Goal: Information Seeking & Learning: Learn about a topic

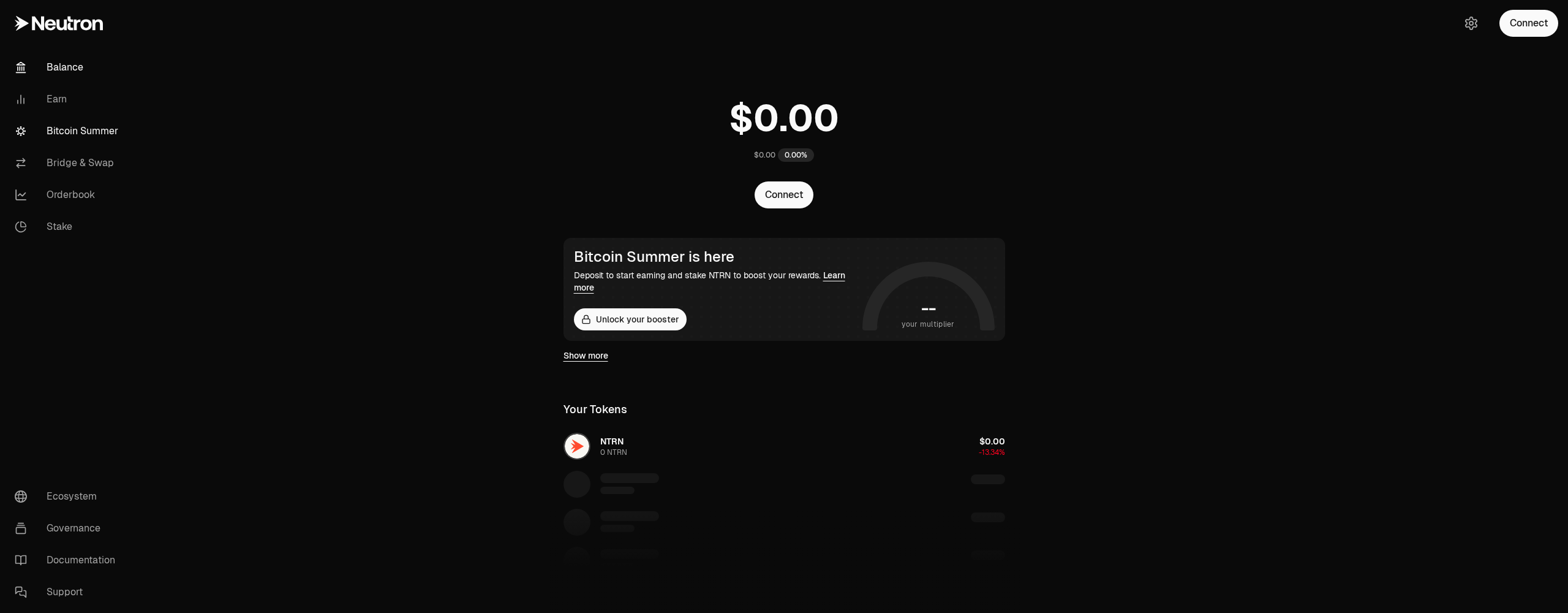
click at [73, 124] on link "Bitcoin Summer" at bounding box center [68, 131] width 127 height 32
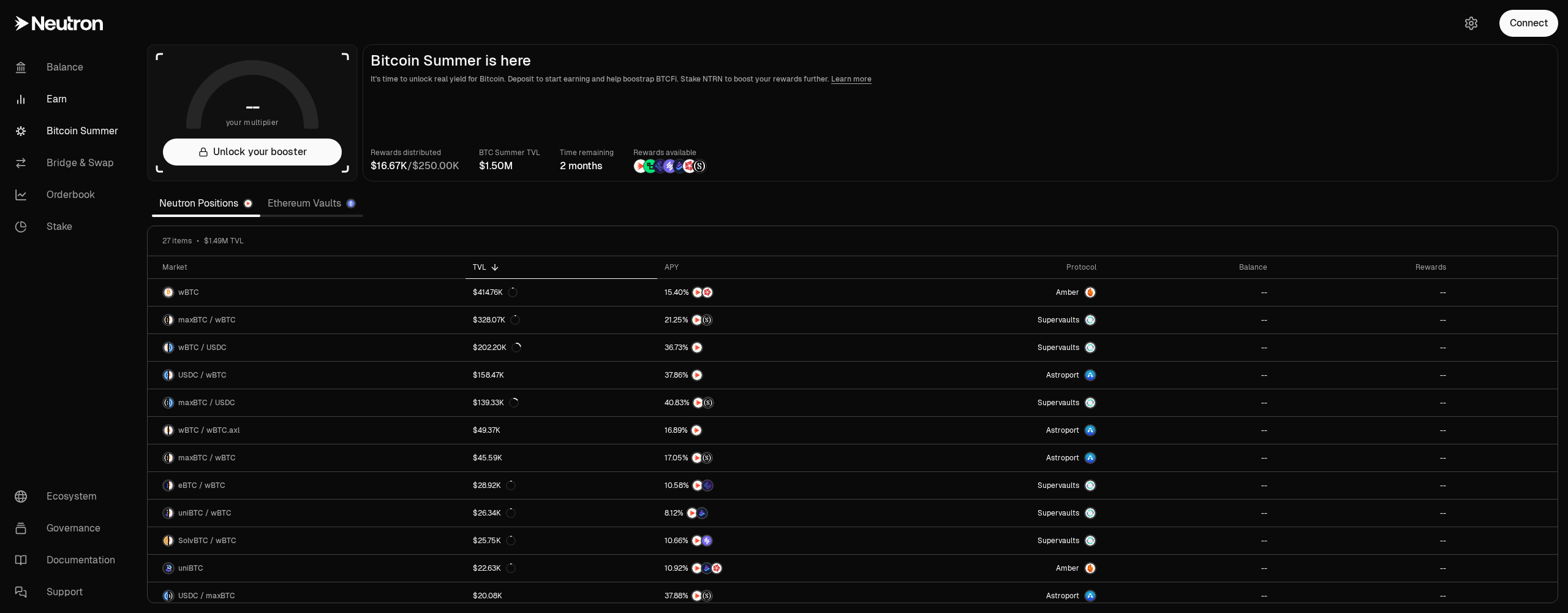
click at [61, 98] on link "Earn" at bounding box center [68, 99] width 127 height 32
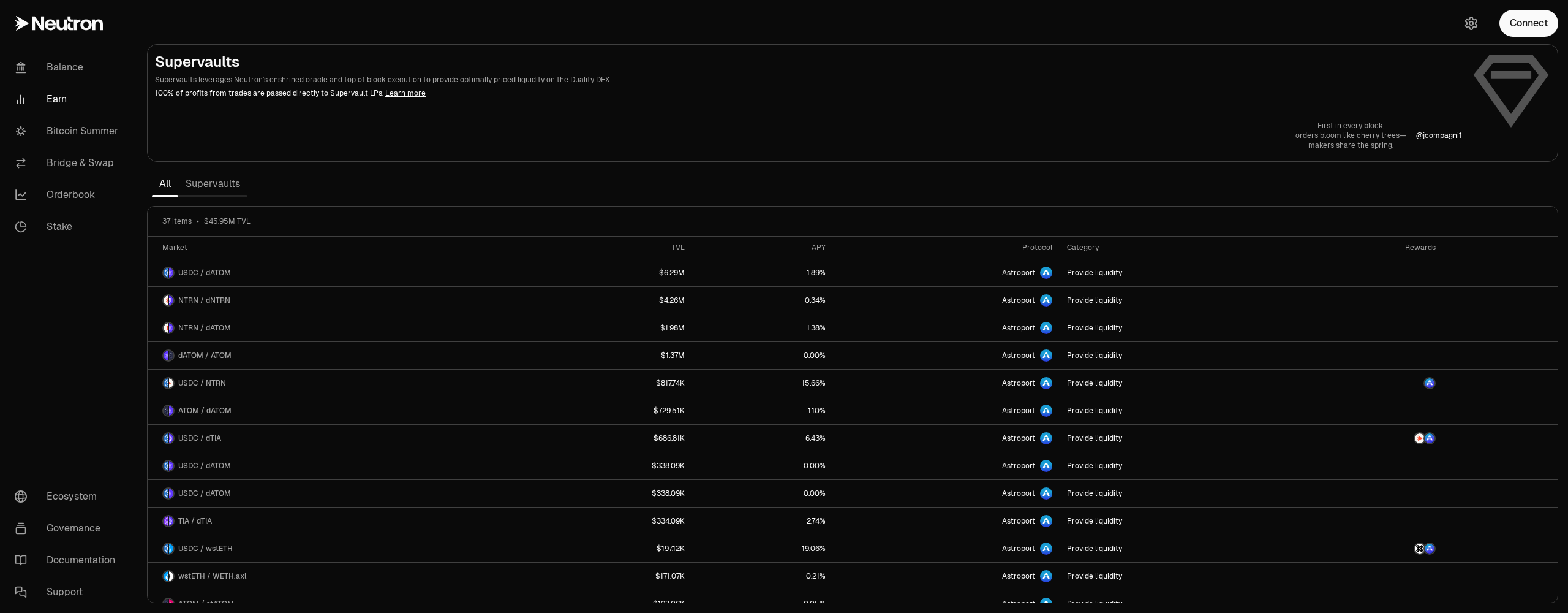
click at [226, 184] on link "Supervaults" at bounding box center [212, 184] width 69 height 24
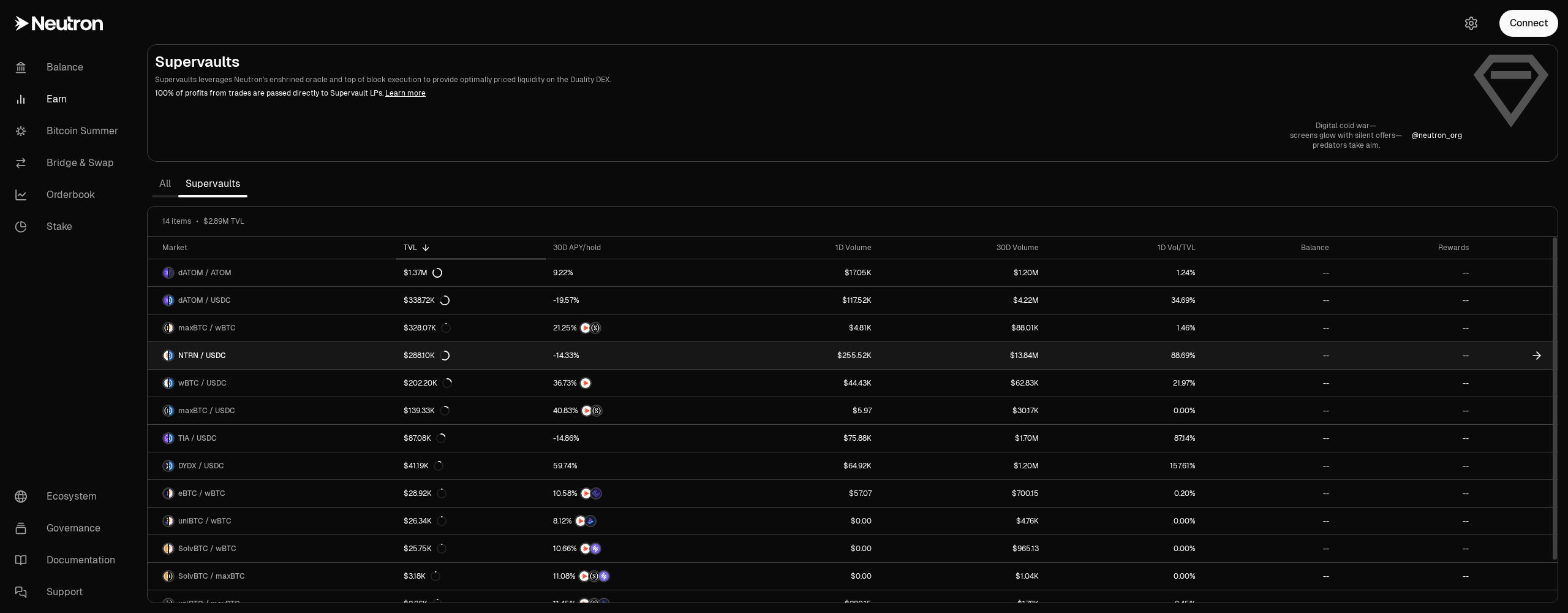
click at [308, 351] on link "NTRN / USDC" at bounding box center [272, 355] width 249 height 27
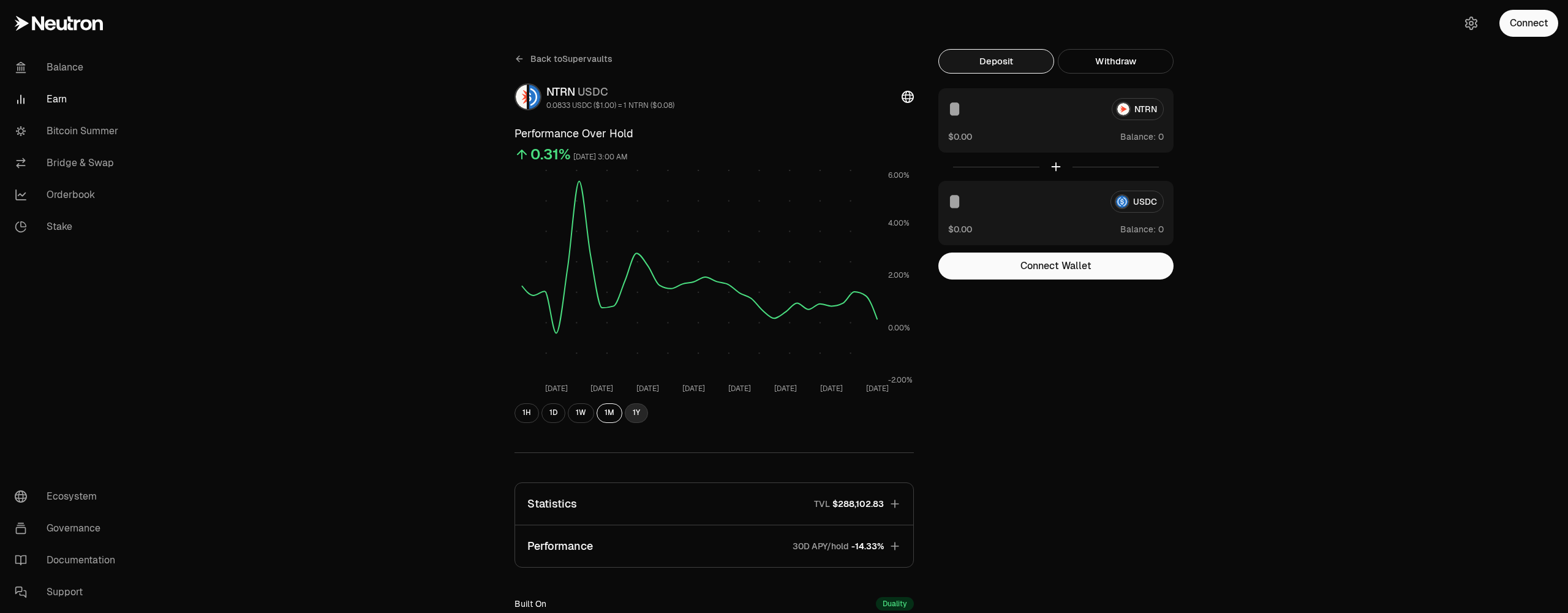
click at [634, 415] on button "1Y" at bounding box center [637, 412] width 23 height 20
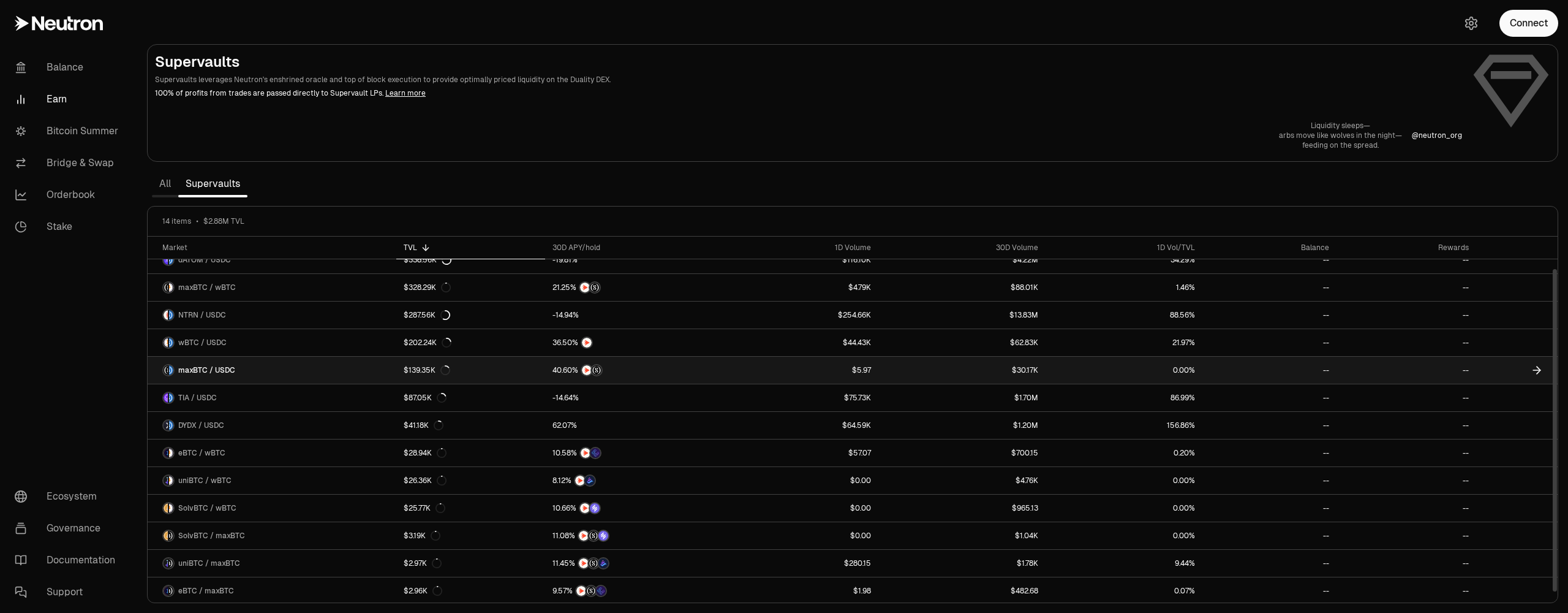
scroll to position [42, 0]
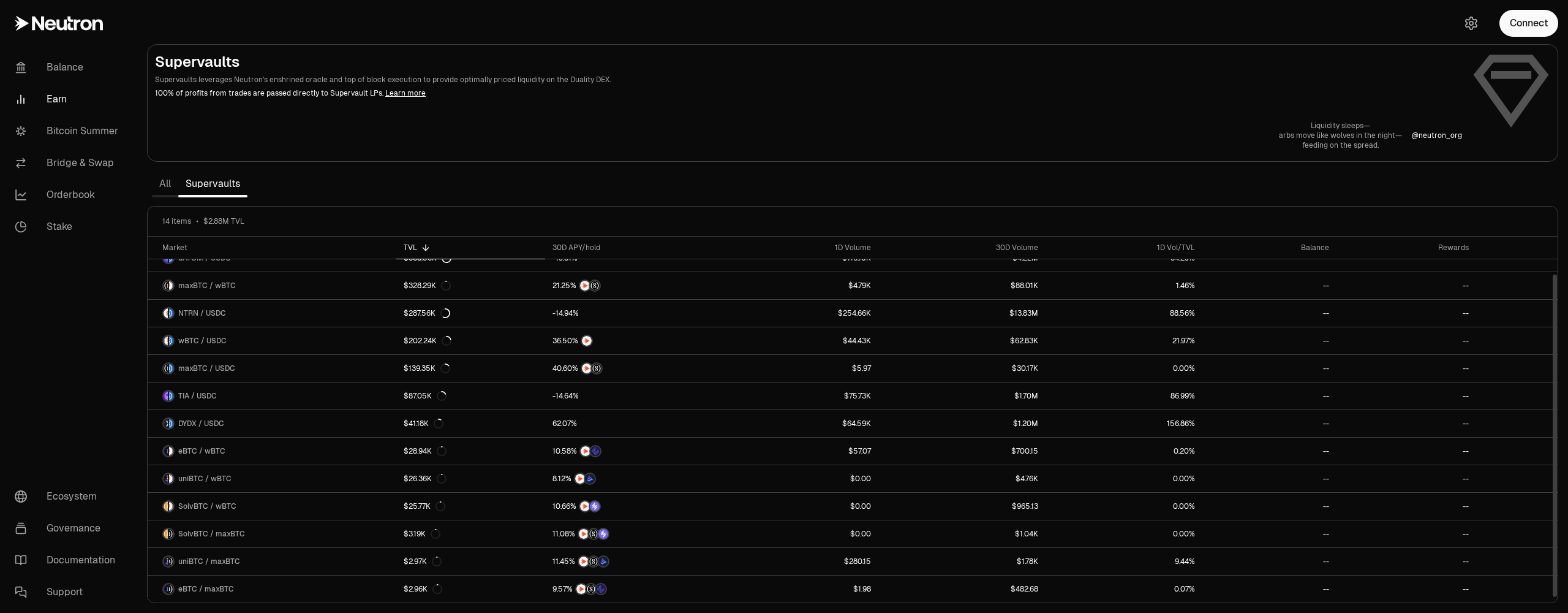
click at [167, 187] on link "All" at bounding box center [165, 184] width 27 height 24
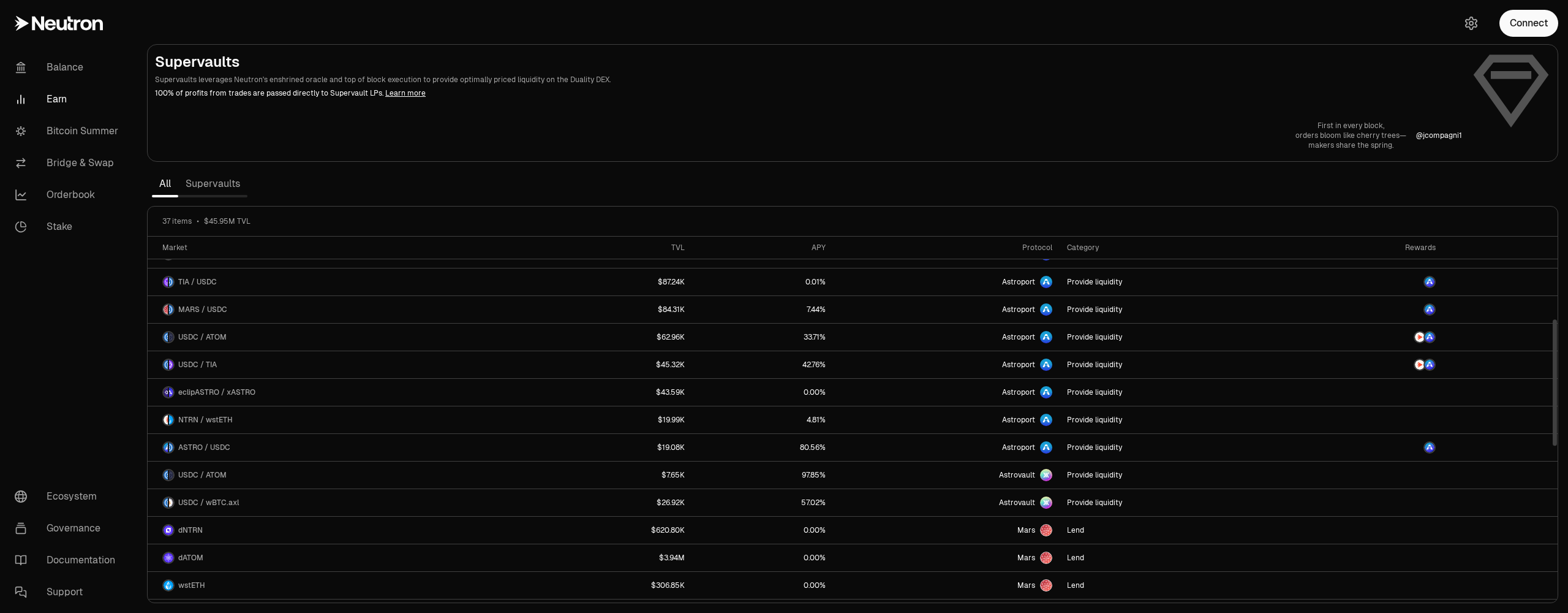
scroll to position [676, 0]
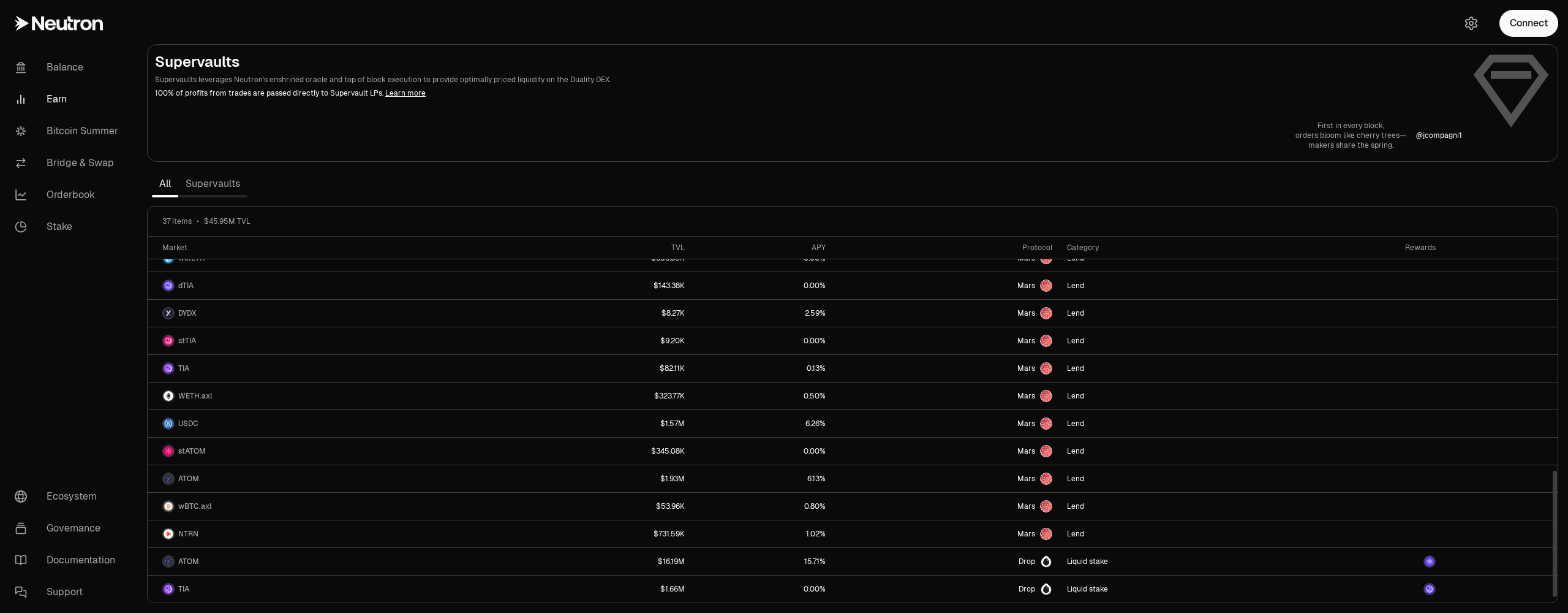
click at [225, 184] on link "Supervaults" at bounding box center [212, 184] width 69 height 24
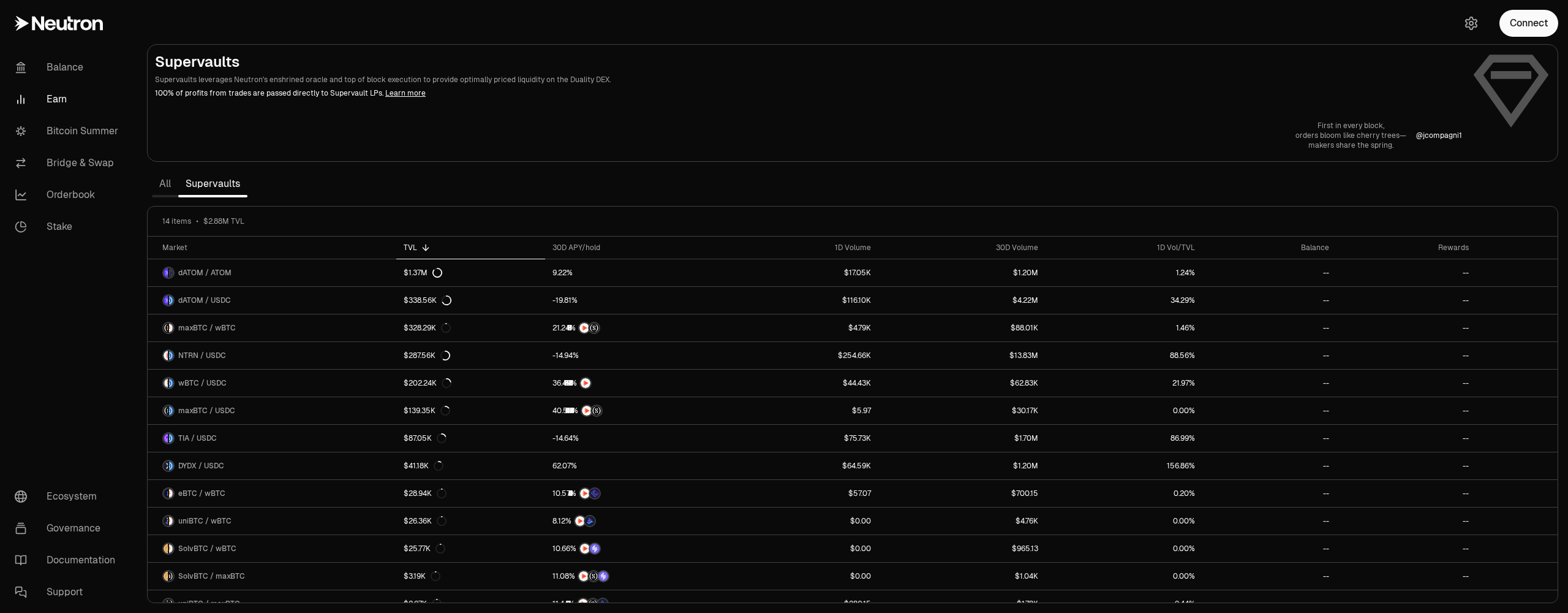
click at [172, 187] on link "All" at bounding box center [165, 184] width 27 height 24
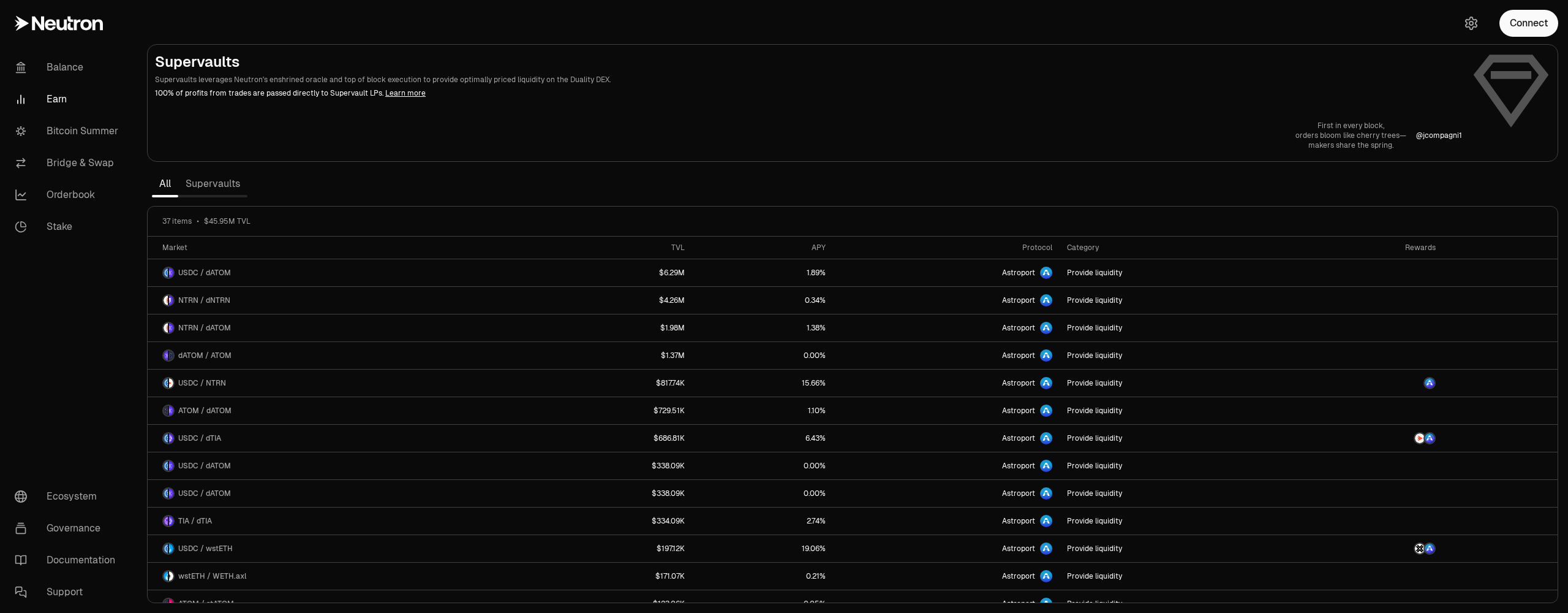
click at [215, 187] on link "Supervaults" at bounding box center [212, 184] width 69 height 24
